Goal: Transaction & Acquisition: Purchase product/service

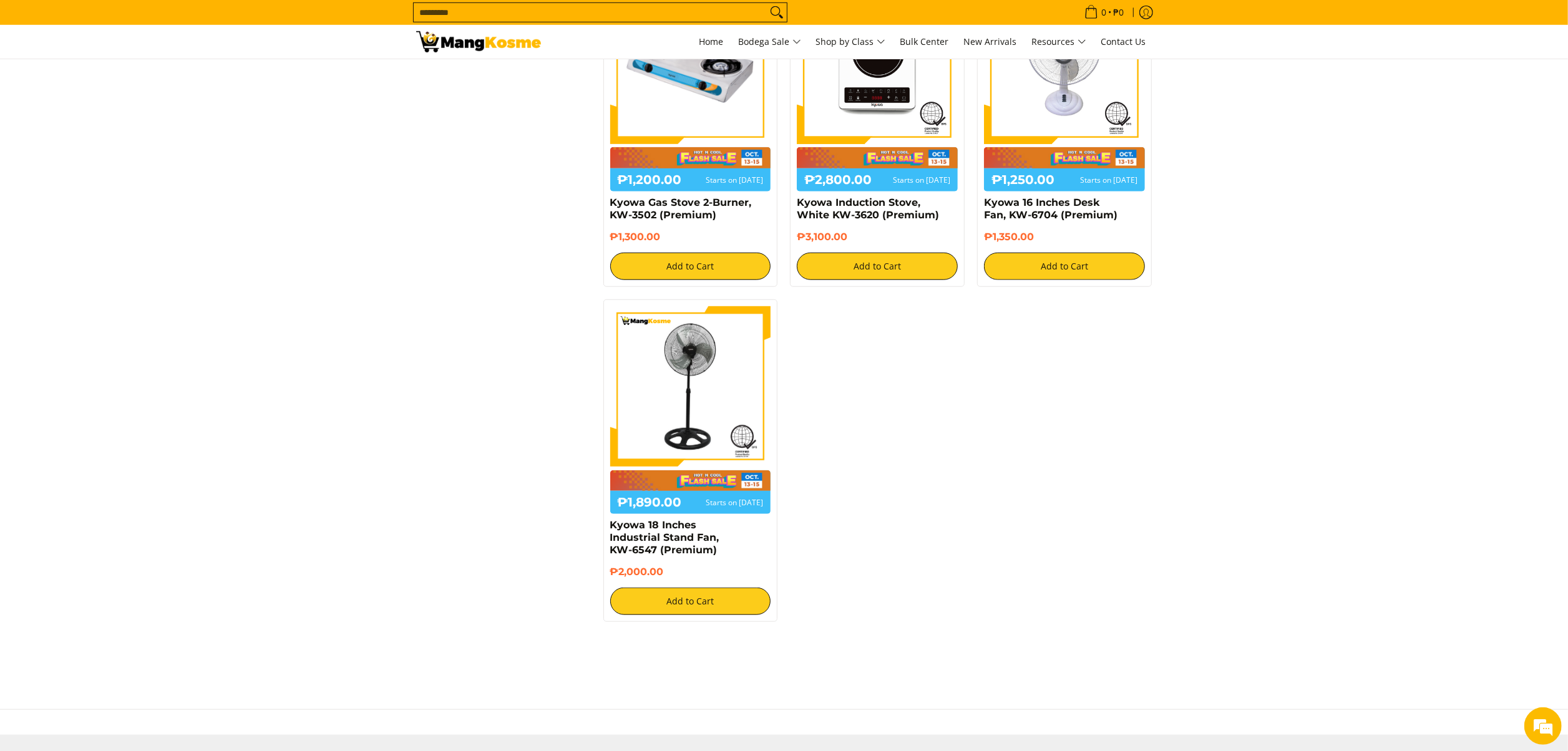
scroll to position [1023, 0]
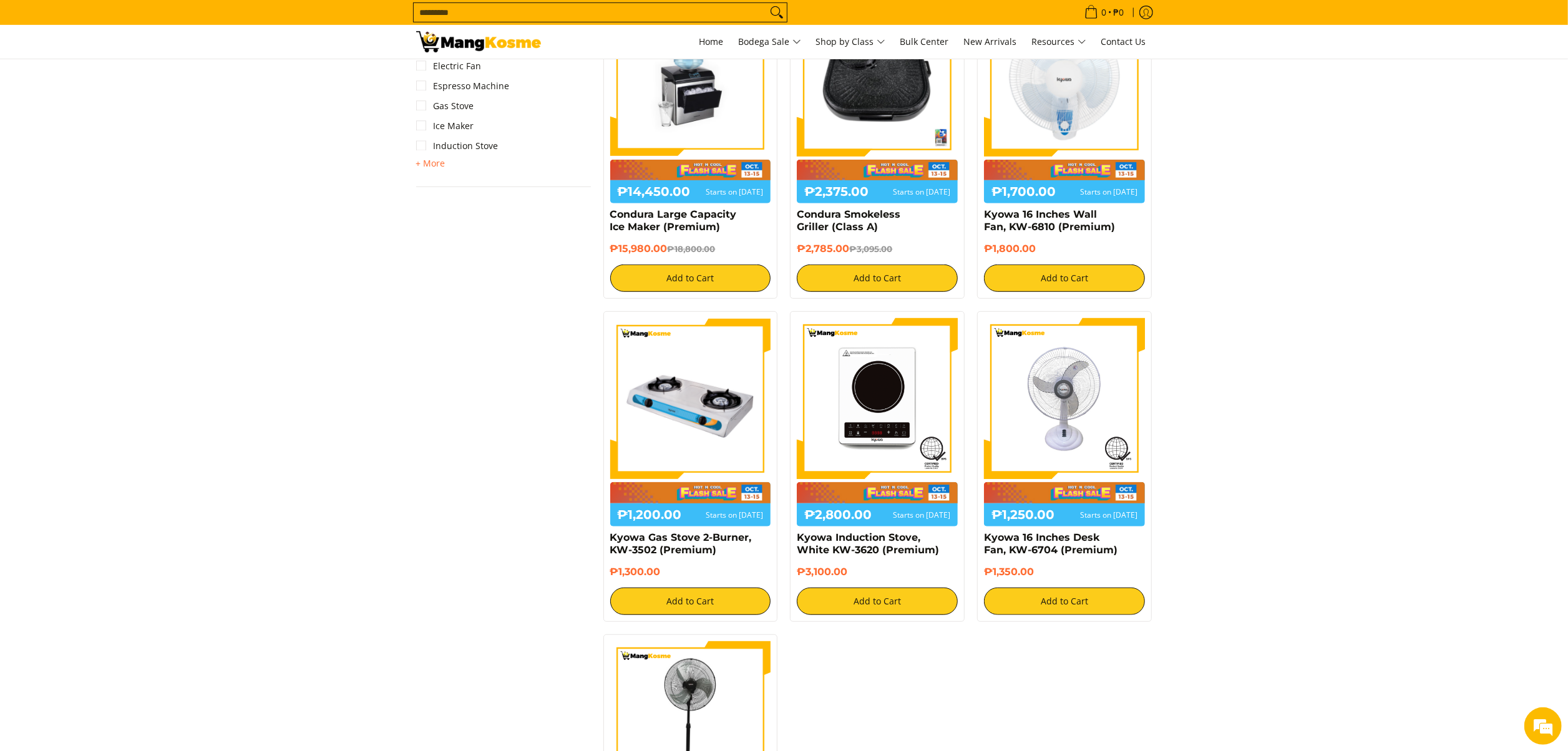
scroll to position [0, 0]
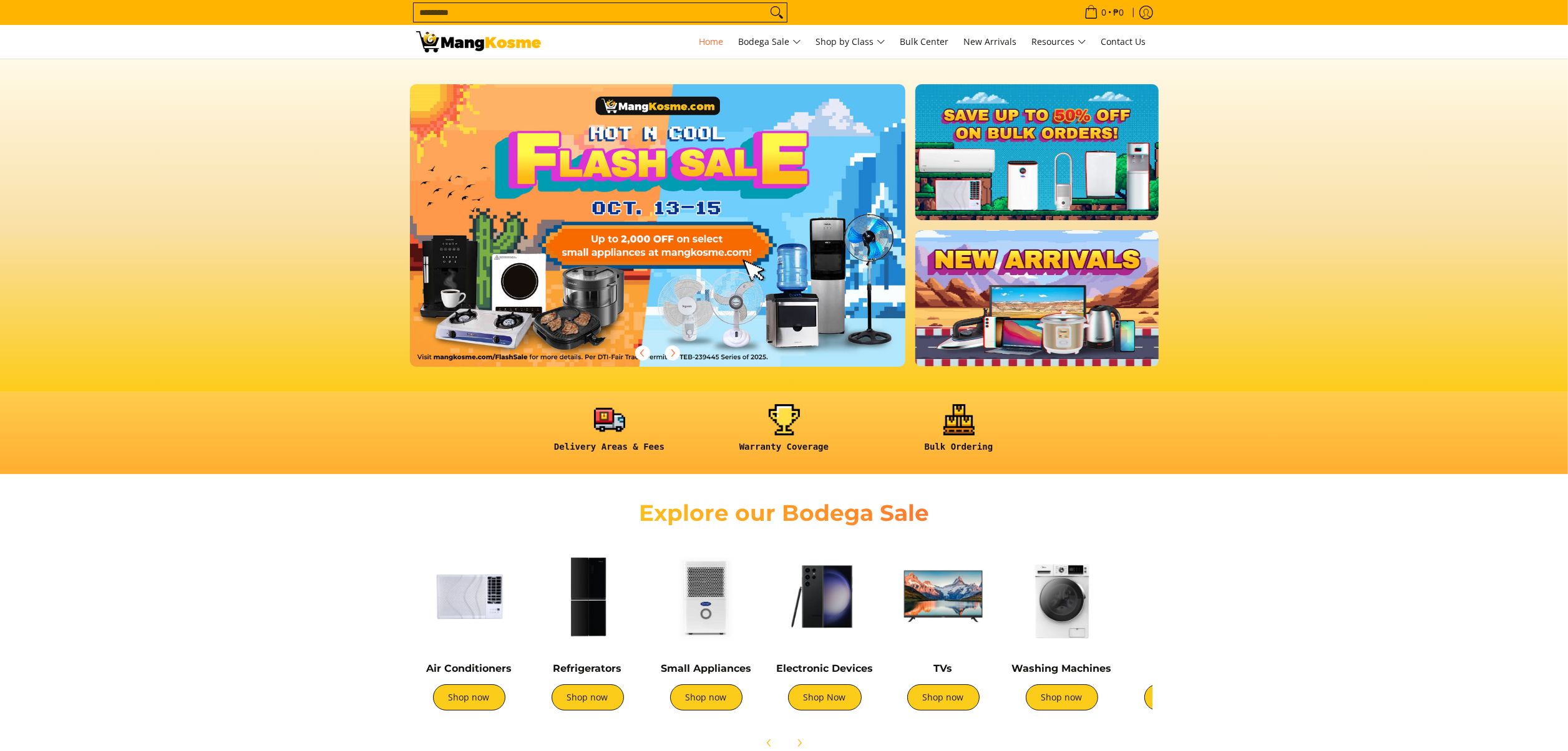
drag, startPoint x: 0, startPoint y: 0, endPoint x: 670, endPoint y: 15, distance: 670.2
click at [670, 15] on input "Search..." at bounding box center [590, 12] width 353 height 19
type input "*******"
click at [767, 3] on button "Search" at bounding box center [777, 12] width 20 height 19
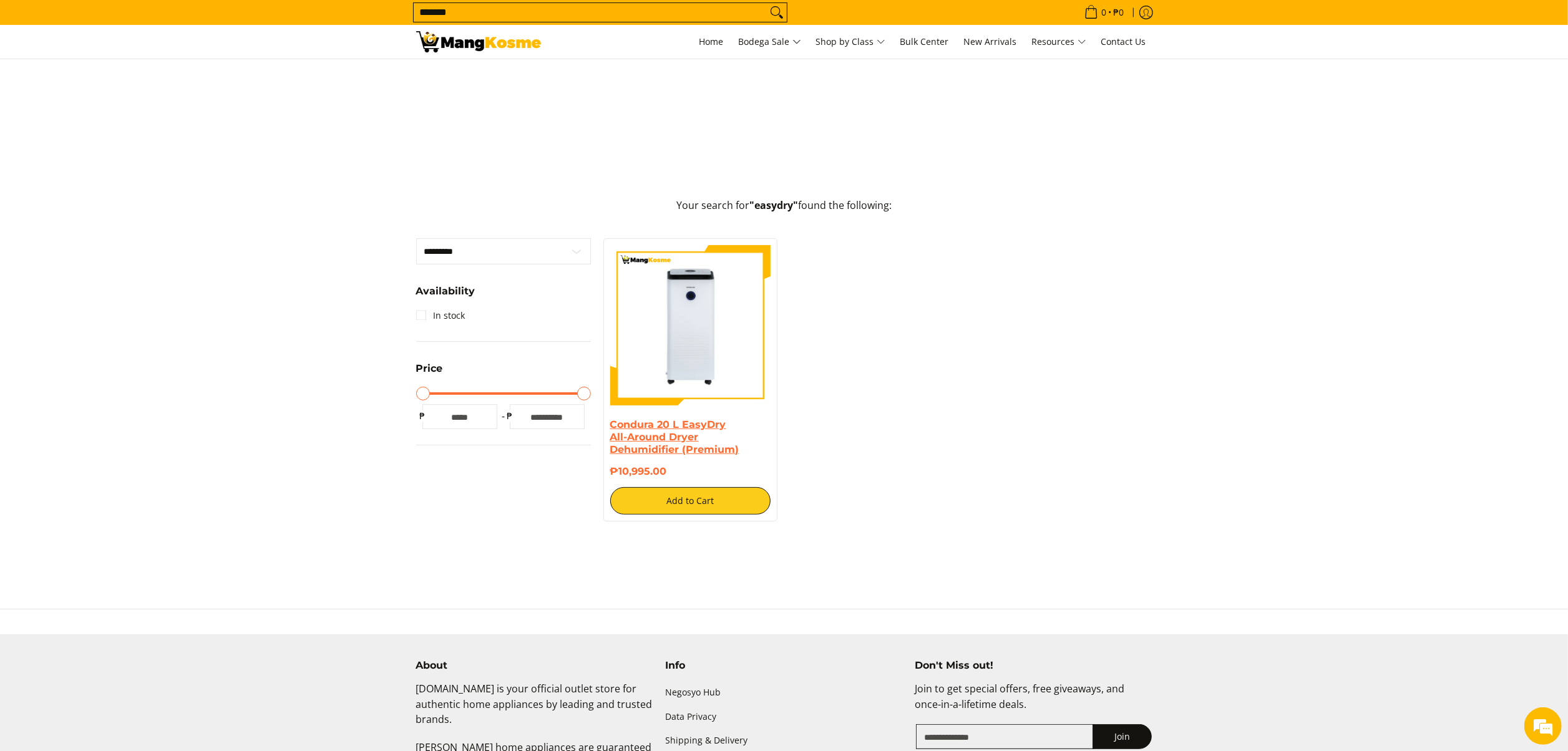
click at [650, 429] on link "Condura 20 L EasyDry All-Around Dryer Dehumidifier (Premium)" at bounding box center [674, 437] width 129 height 37
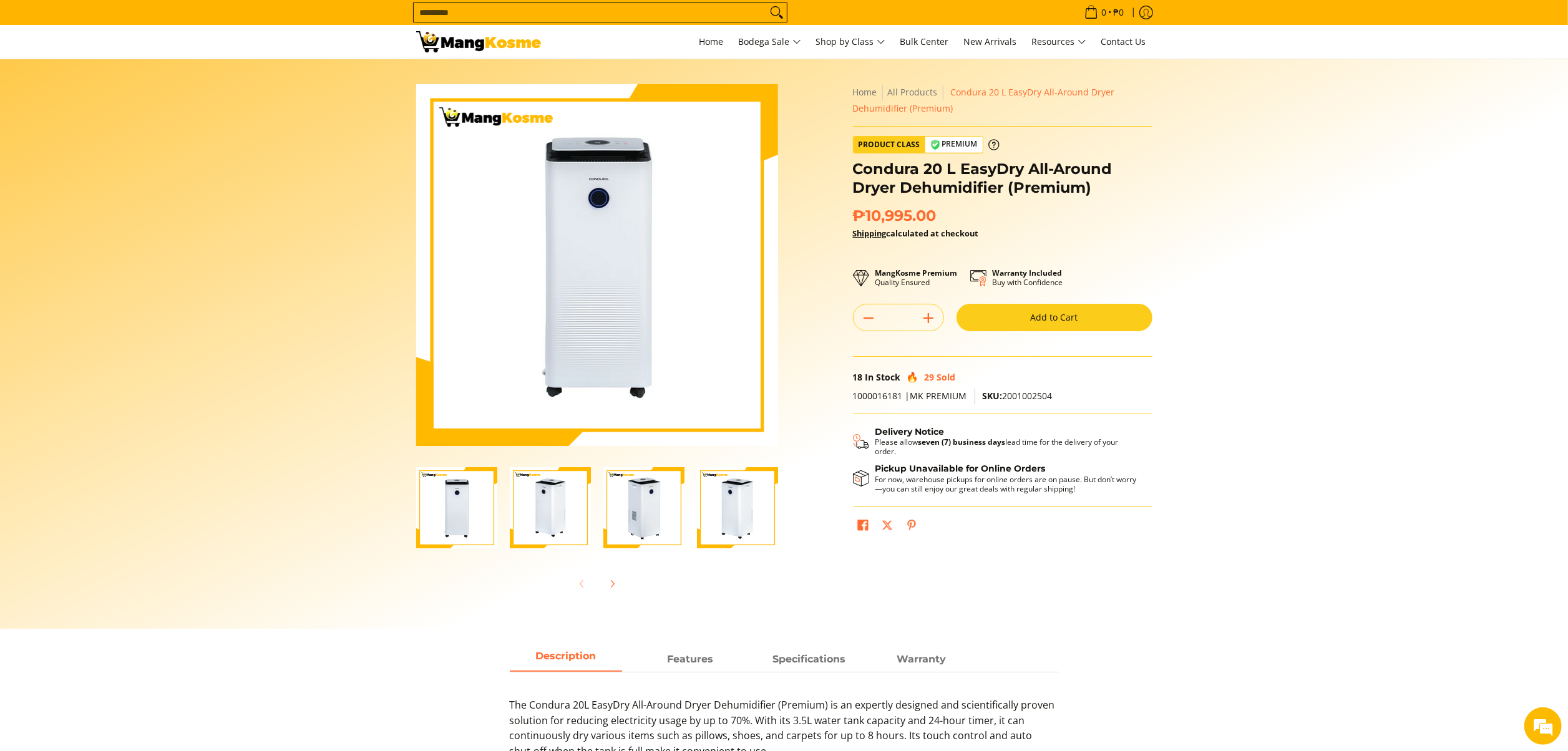
scroll to position [125, 0]
